Goal: Information Seeking & Learning: Learn about a topic

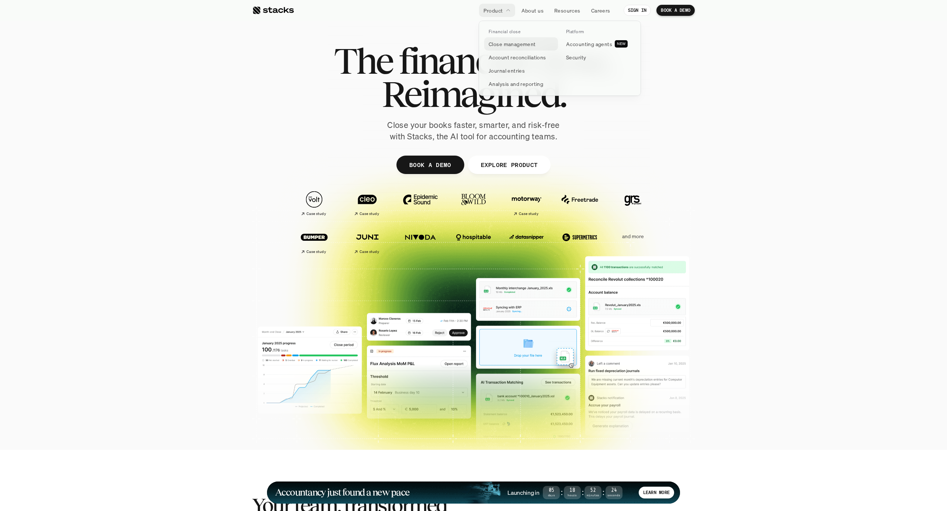
click at [506, 42] on p "Close management" at bounding box center [512, 44] width 47 height 8
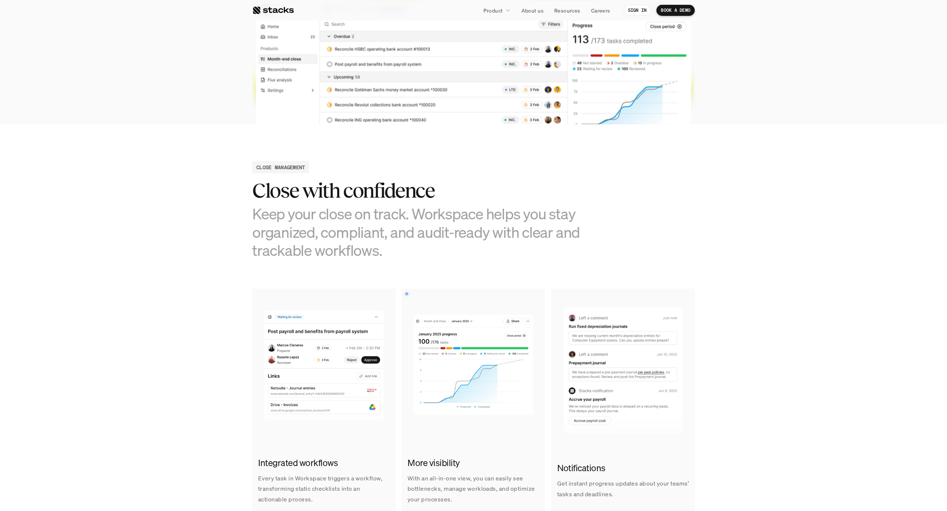
scroll to position [194, 0]
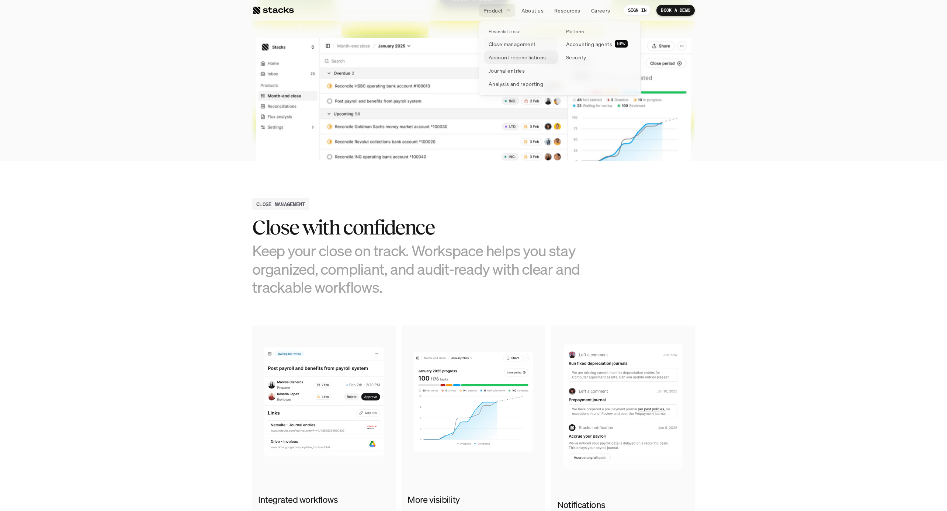
click at [512, 58] on p "Account reconciliations" at bounding box center [518, 57] width 58 height 8
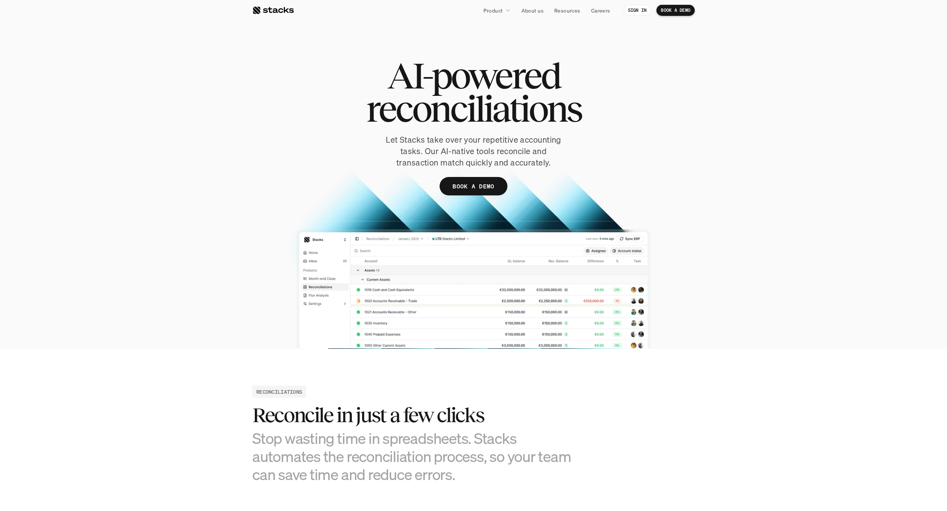
click at [325, 299] on div at bounding box center [473, 189] width 443 height 319
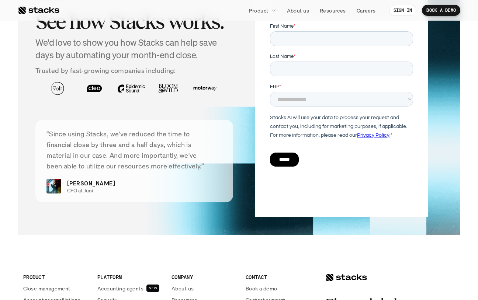
scroll to position [1775, 0]
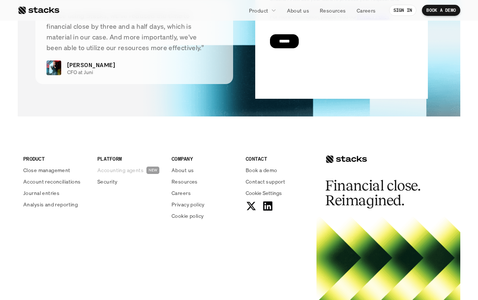
click at [112, 172] on p "Accounting agents" at bounding box center [120, 170] width 46 height 8
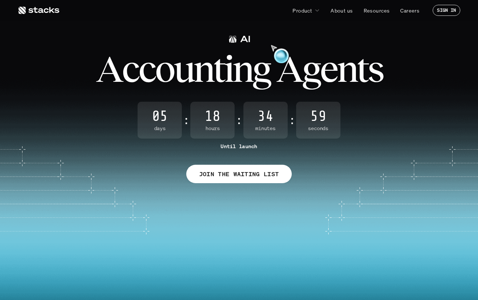
click at [233, 42] on img at bounding box center [232, 39] width 9 height 9
click at [236, 41] on img at bounding box center [232, 39] width 9 height 9
